Goal: Task Accomplishment & Management: Manage account settings

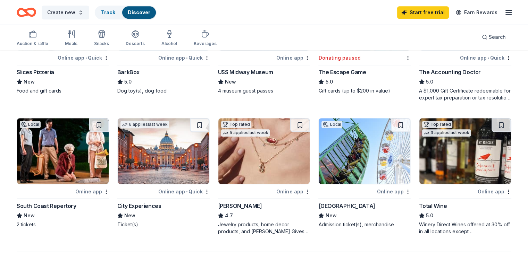
scroll to position [391, 0]
click at [504, 13] on icon "button" at bounding box center [508, 12] width 8 height 8
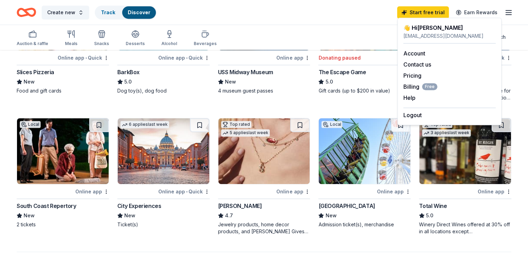
click at [504, 13] on icon "button" at bounding box center [508, 12] width 8 height 8
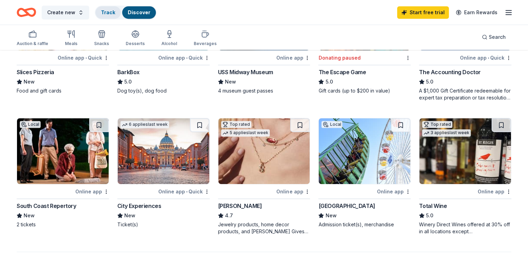
click at [121, 16] on div "Track" at bounding box center [107, 12] width 25 height 12
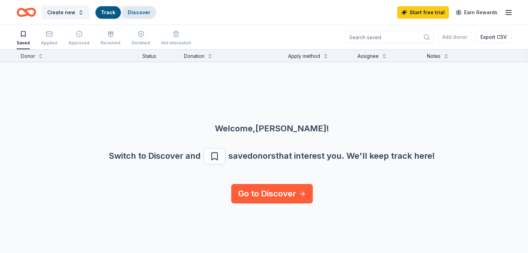
click at [148, 14] on link "Discover" at bounding box center [139, 12] width 23 height 6
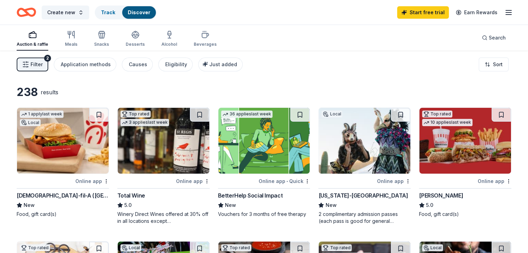
click at [505, 10] on line "button" at bounding box center [508, 10] width 6 height 0
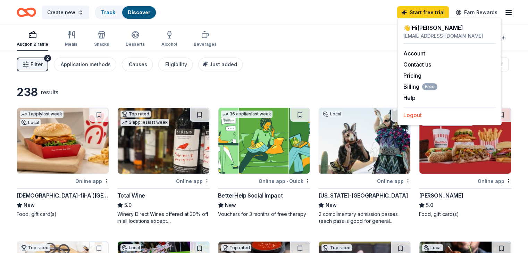
click at [411, 114] on button "Logout" at bounding box center [412, 115] width 18 height 8
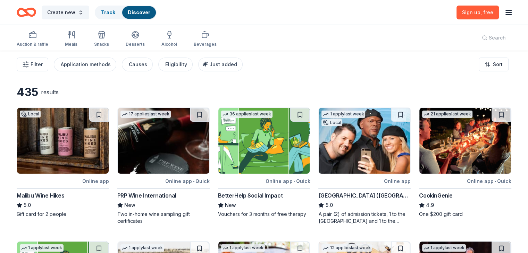
click at [498, 17] on div "Sign up , free" at bounding box center [484, 12] width 56 height 16
click at [504, 10] on icon "button" at bounding box center [508, 12] width 8 height 8
click at [416, 66] on button "Log in" at bounding box center [411, 67] width 16 height 8
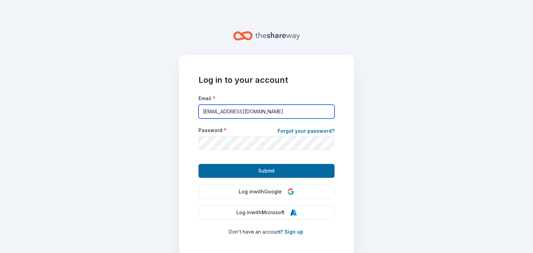
click at [251, 112] on input "[EMAIL_ADDRESS][DOMAIN_NAME]" at bounding box center [266, 112] width 136 height 14
type input "[EMAIL_ADDRESS][DOMAIN_NAME]"
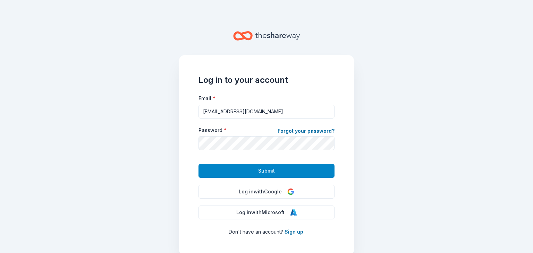
click at [247, 171] on button "Submit" at bounding box center [266, 171] width 136 height 14
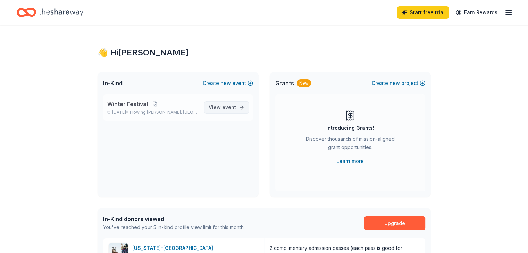
click at [234, 110] on span "View event" at bounding box center [221, 107] width 27 height 8
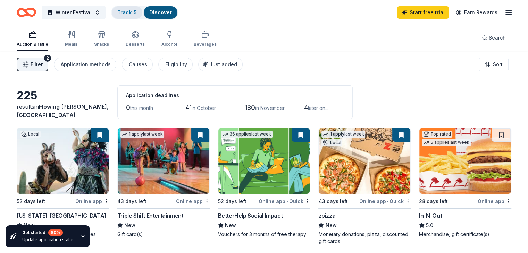
click at [137, 10] on link "Track · 5" at bounding box center [126, 12] width 19 height 6
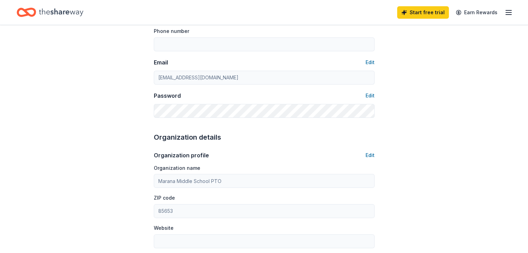
scroll to position [115, 0]
